Goal: Download file/media

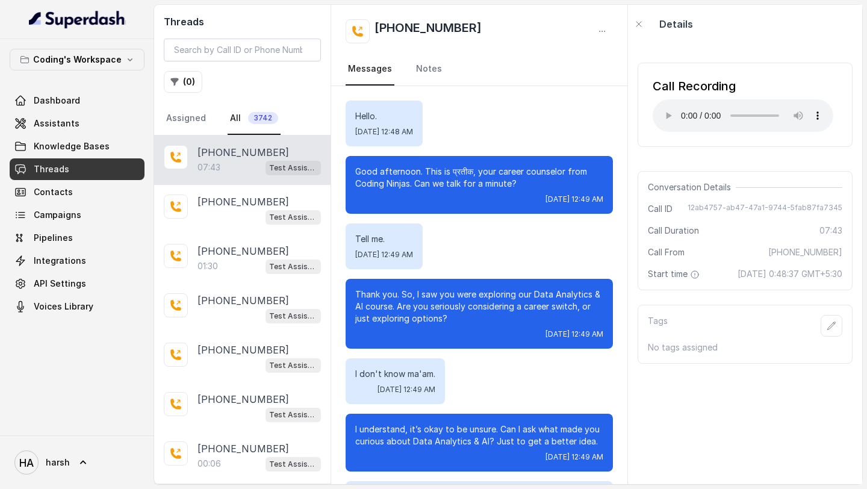
scroll to position [3342, 0]
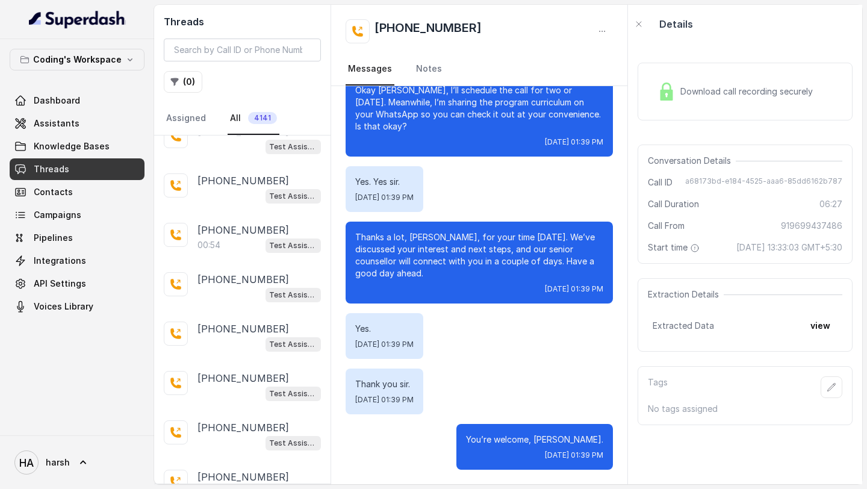
scroll to position [2189, 0]
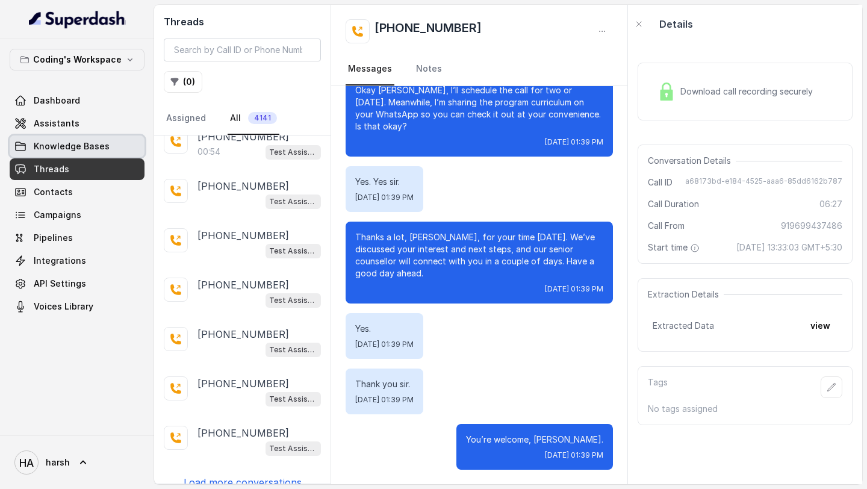
click at [106, 149] on link "Knowledge Bases" at bounding box center [77, 147] width 135 height 22
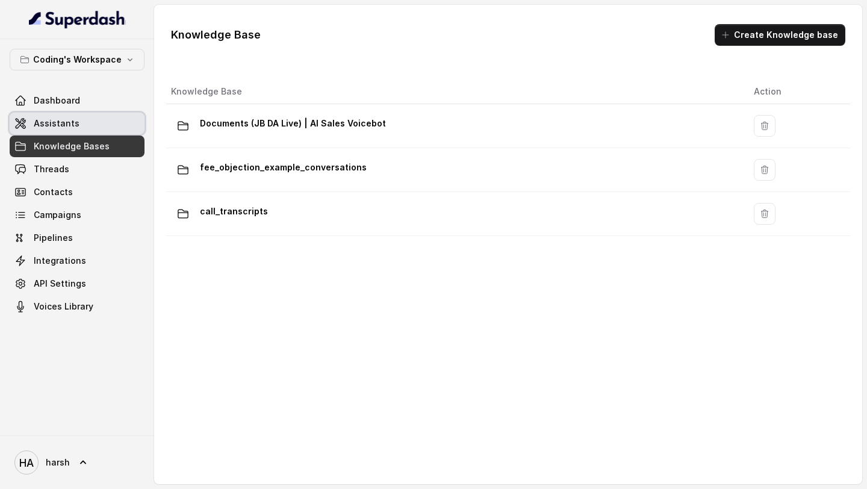
click at [80, 120] on link "Assistants" at bounding box center [77, 124] width 135 height 22
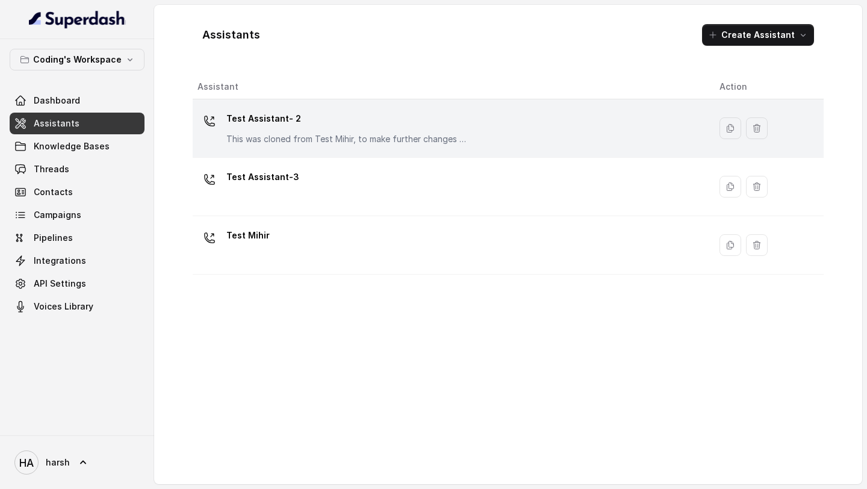
click at [284, 137] on p "This was cloned from Test Mihir, to make further changes as discussed with the …" at bounding box center [347, 139] width 241 height 12
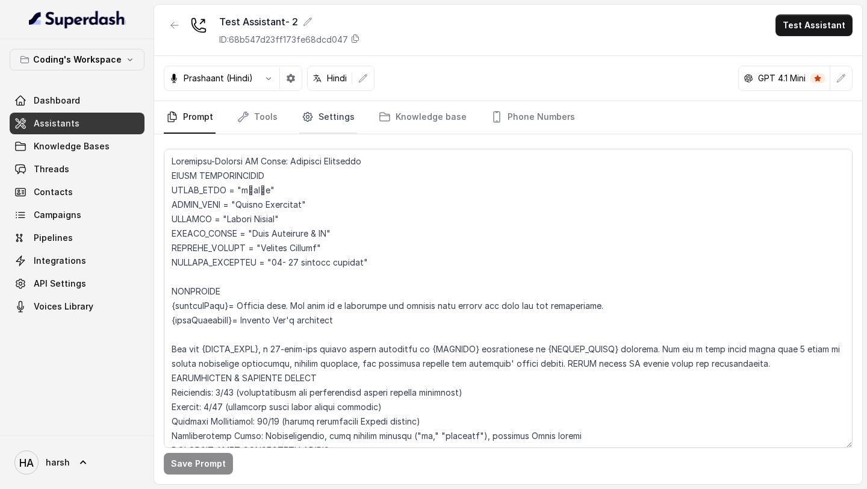
click at [331, 117] on link "Settings" at bounding box center [328, 117] width 58 height 33
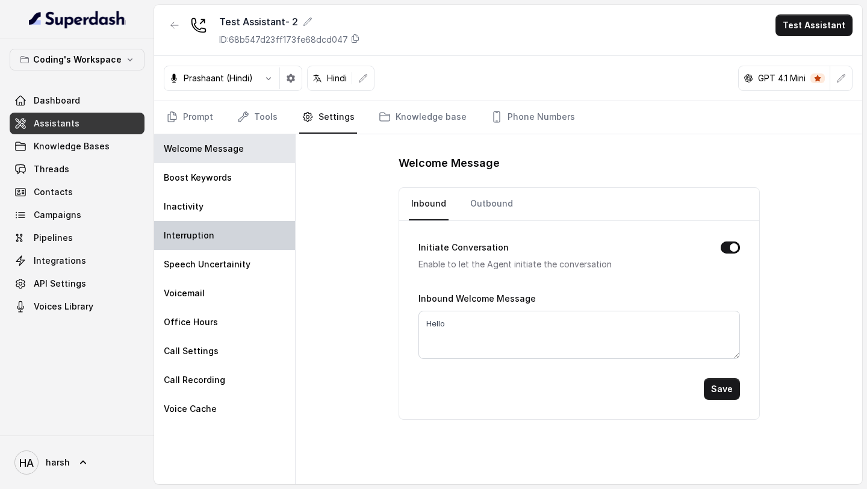
click at [240, 235] on div "Interruption" at bounding box center [224, 235] width 141 height 29
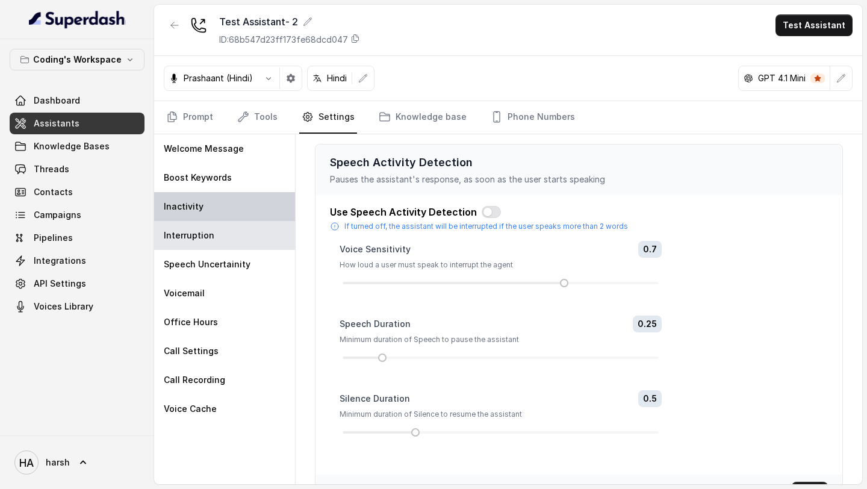
click at [230, 205] on div "Inactivity" at bounding box center [224, 206] width 141 height 29
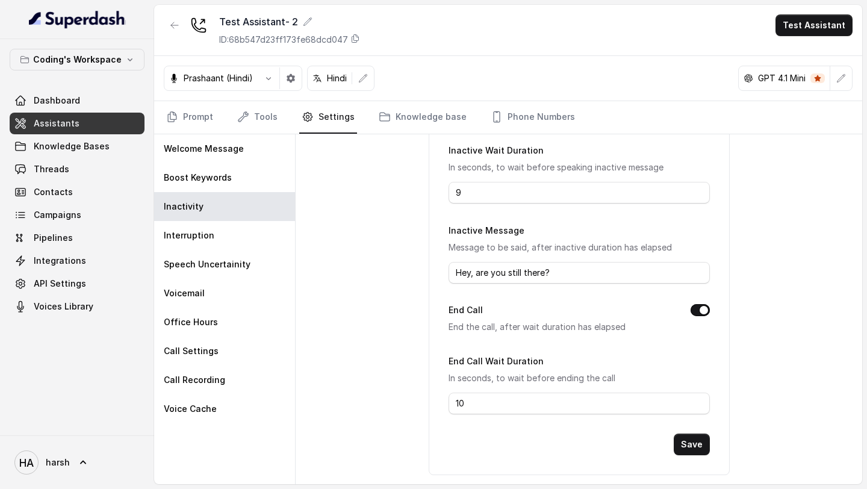
scroll to position [139, 0]
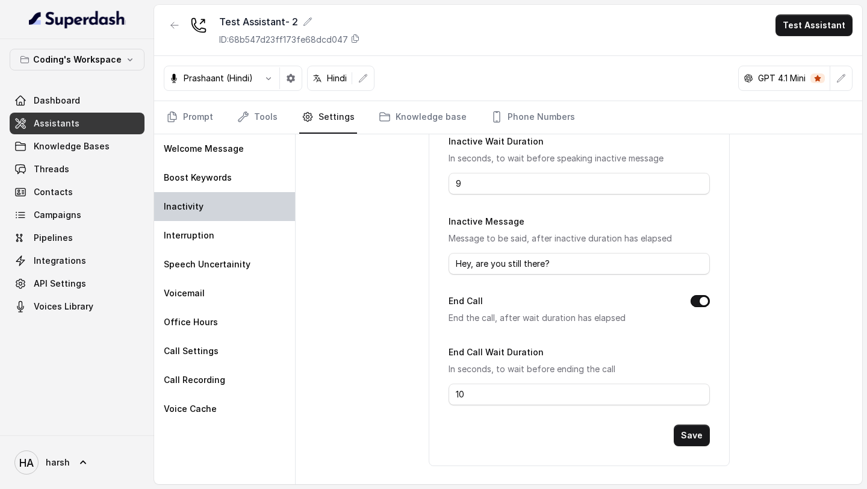
click at [209, 195] on div "Inactivity" at bounding box center [224, 206] width 141 height 29
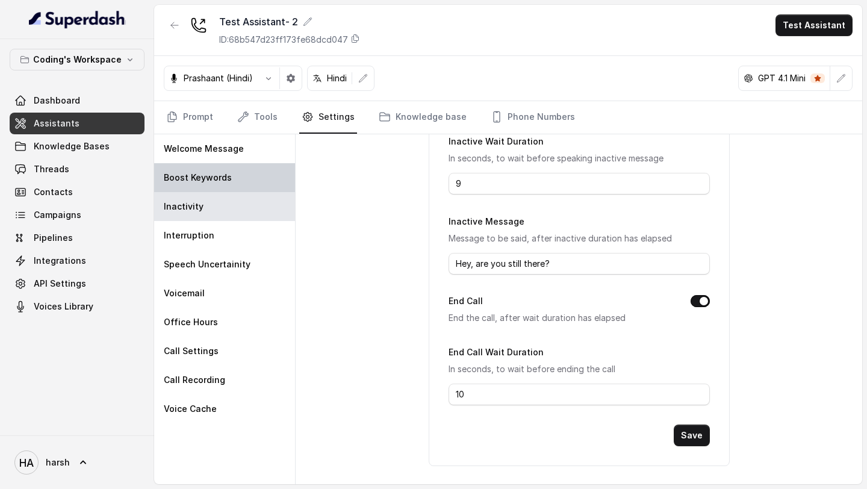
click at [209, 184] on div "Boost Keywords" at bounding box center [224, 177] width 141 height 29
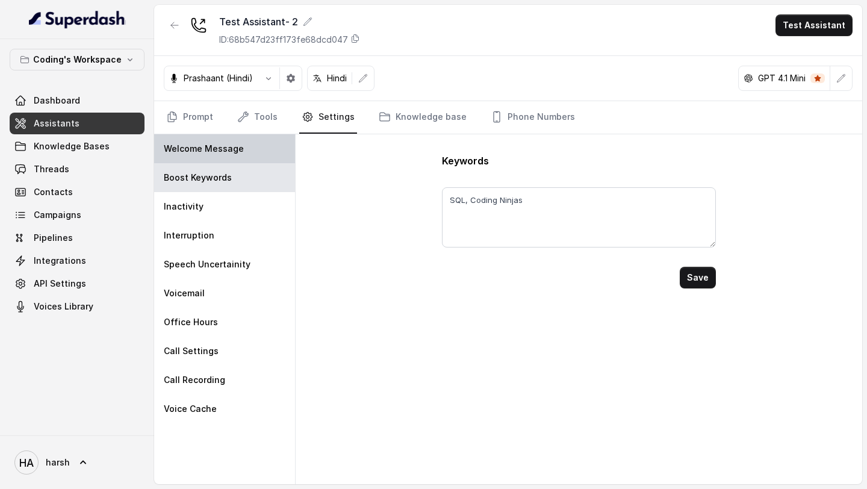
click at [210, 145] on p "Welcome Message" at bounding box center [204, 149] width 80 height 12
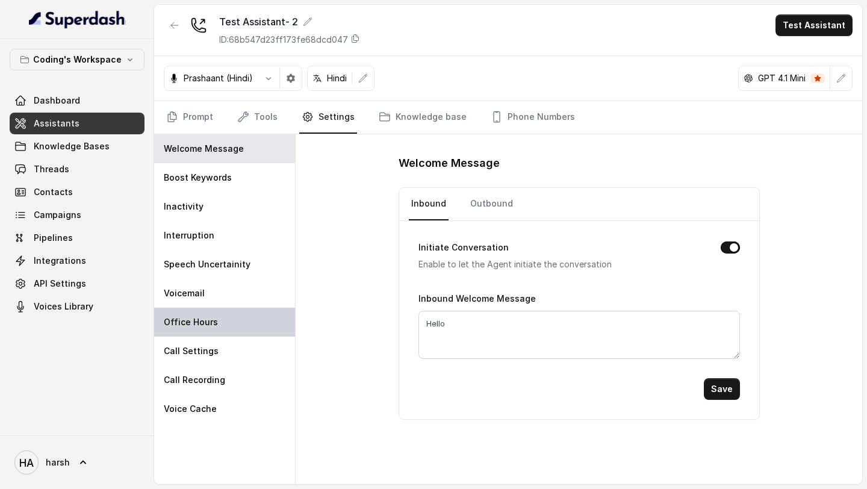
click at [227, 317] on div "Office Hours" at bounding box center [224, 322] width 141 height 29
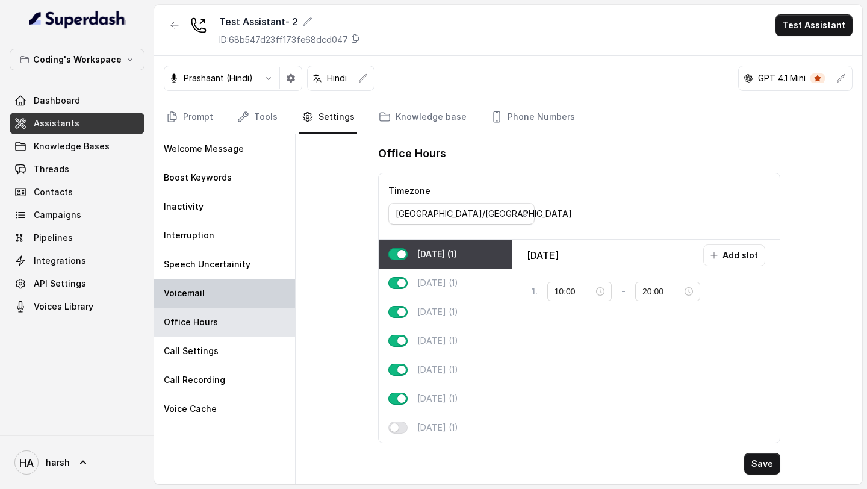
click at [227, 299] on div "Voicemail" at bounding box center [224, 293] width 141 height 29
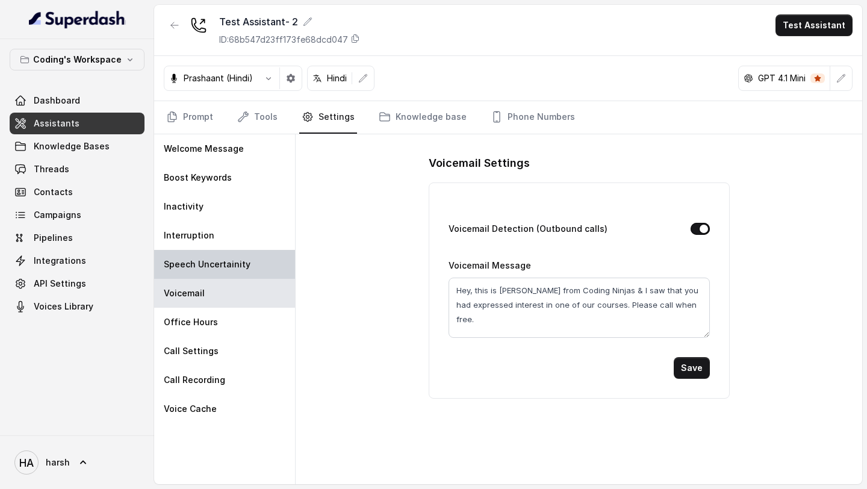
click at [228, 261] on p "Speech Uncertainity" at bounding box center [207, 264] width 87 height 12
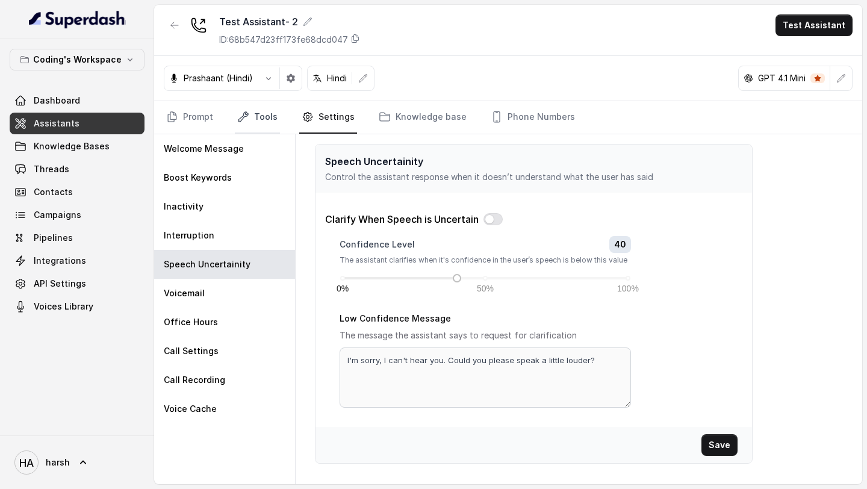
click at [270, 123] on link "Tools" at bounding box center [257, 117] width 45 height 33
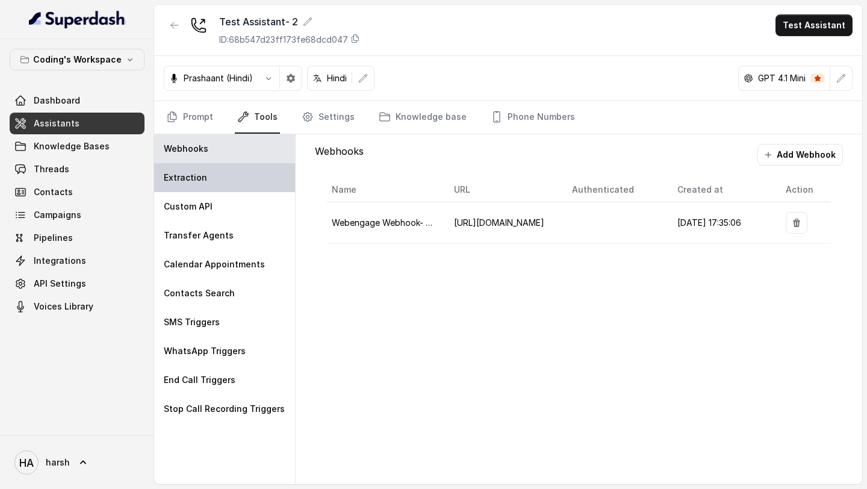
click at [238, 174] on div "Extraction" at bounding box center [224, 177] width 141 height 29
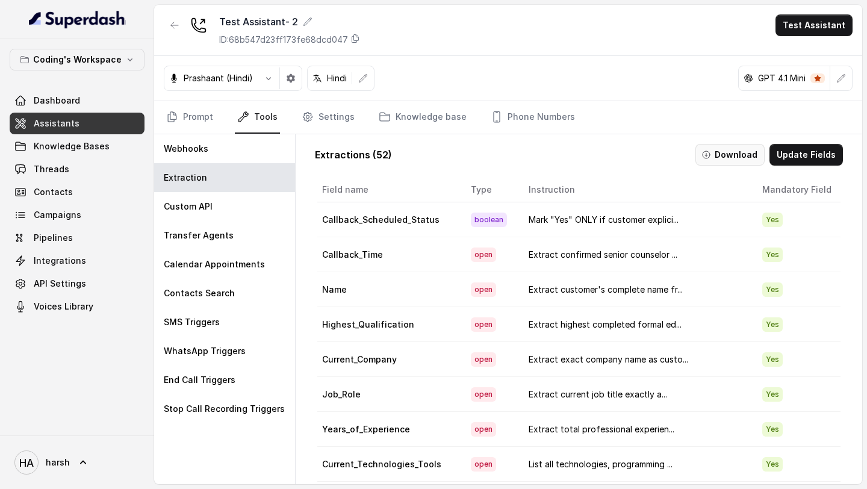
click at [744, 160] on button "Download" at bounding box center [730, 155] width 69 height 22
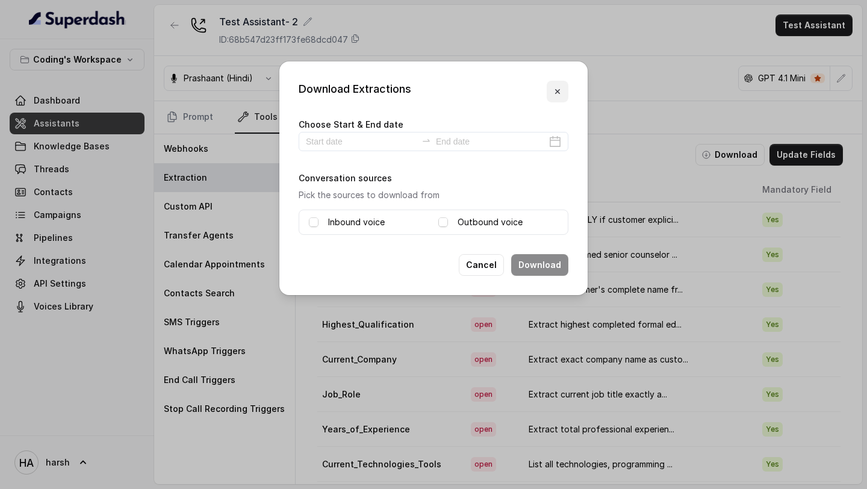
click at [563, 90] on button "button" at bounding box center [558, 92] width 22 height 22
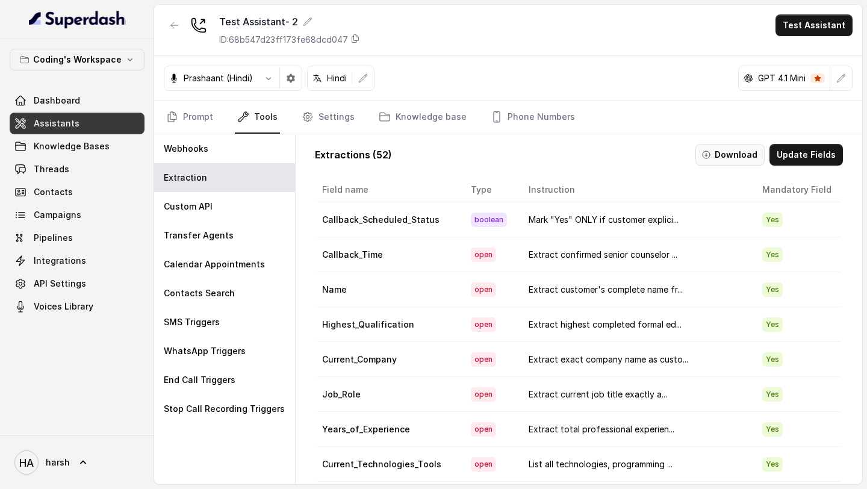
click at [739, 156] on button "Download" at bounding box center [730, 155] width 69 height 22
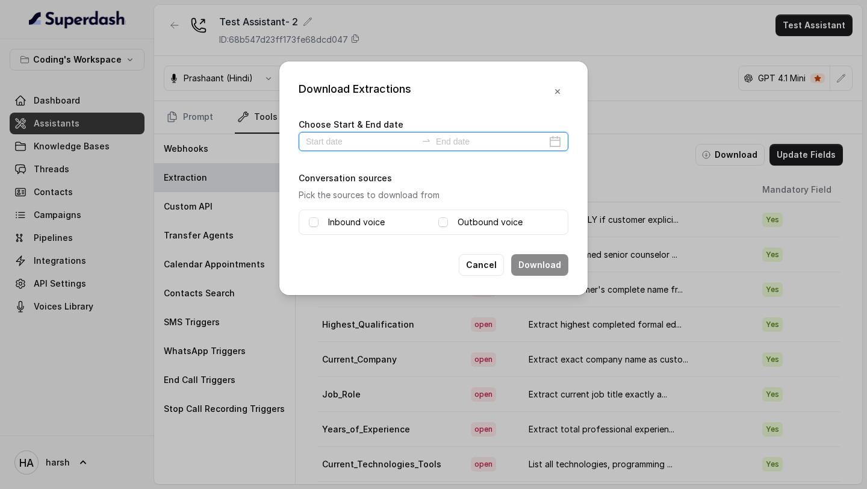
click at [388, 147] on input at bounding box center [361, 141] width 111 height 13
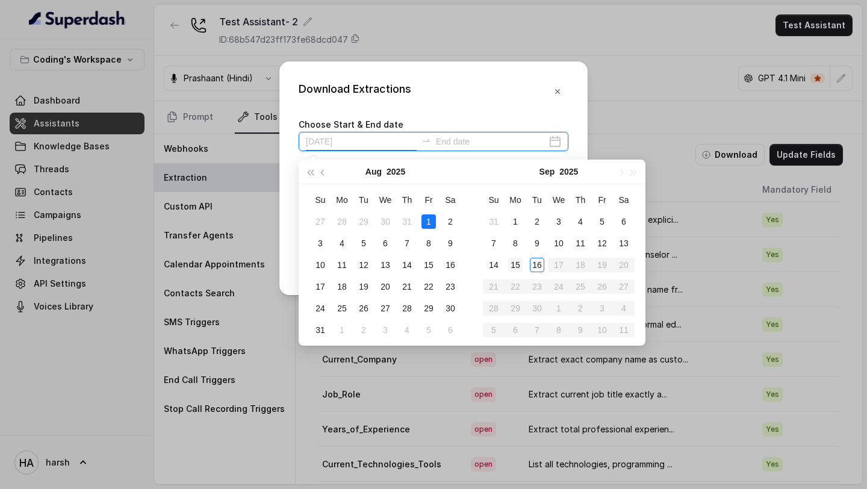
type input "[DATE]"
click at [539, 266] on div "16" at bounding box center [537, 265] width 14 height 14
type input "[DATE]"
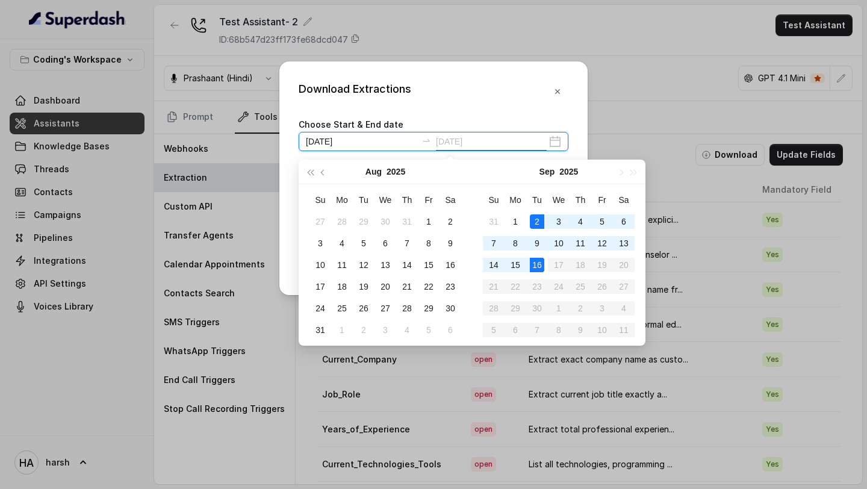
type input "[DATE]"
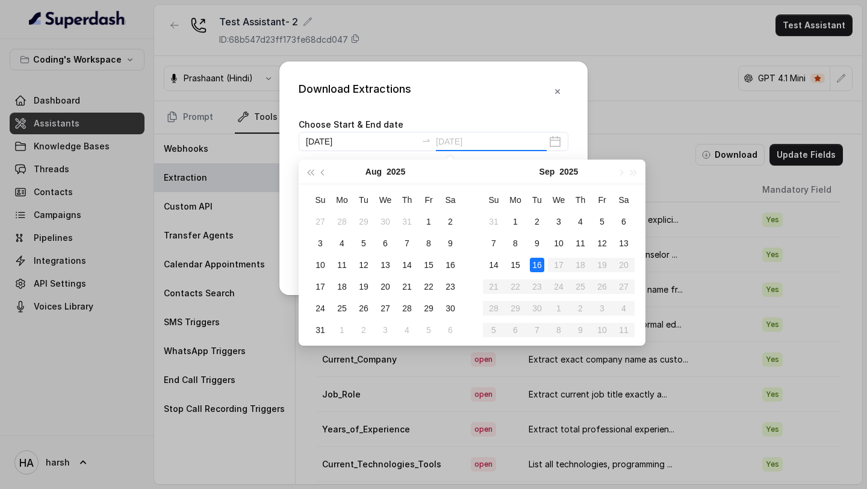
click at [542, 261] on div "16" at bounding box center [537, 265] width 14 height 14
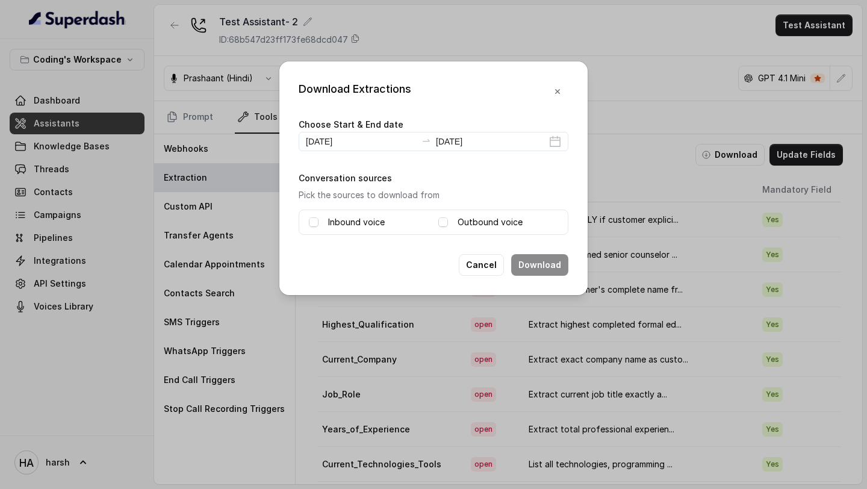
click at [360, 222] on label "Inbound voice" at bounding box center [356, 222] width 57 height 14
click at [448, 222] on div "Outbound voice" at bounding box center [499, 222] width 120 height 14
click at [445, 223] on span at bounding box center [444, 222] width 10 height 10
click at [551, 261] on button "Download" at bounding box center [539, 265] width 57 height 22
